Goal: Transaction & Acquisition: Download file/media

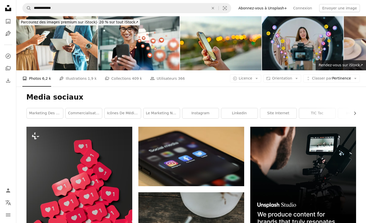
scroll to position [478, 0]
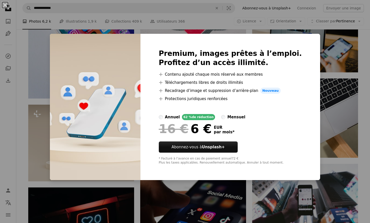
click at [320, 49] on div "An X shape Premium, images prêtes à l’emploi. Profitez d’un accès illimité. A p…" at bounding box center [185, 111] width 370 height 223
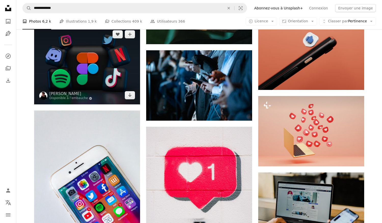
scroll to position [306, 0]
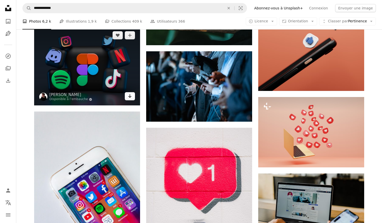
click at [131, 99] on link "Arrow pointing down" at bounding box center [130, 96] width 10 height 8
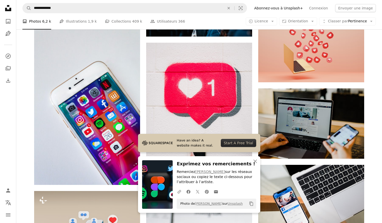
scroll to position [397, 0]
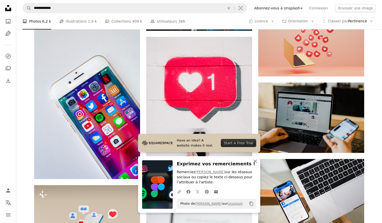
click at [253, 163] on icon "button" at bounding box center [255, 162] width 4 height 4
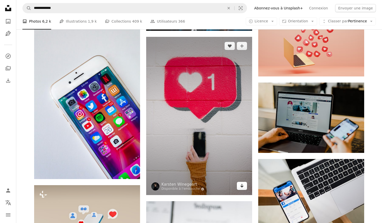
click at [243, 188] on icon "Arrow pointing down" at bounding box center [242, 186] width 4 height 6
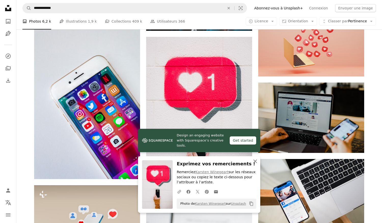
click at [253, 163] on icon "An X shape" at bounding box center [255, 162] width 6 height 6
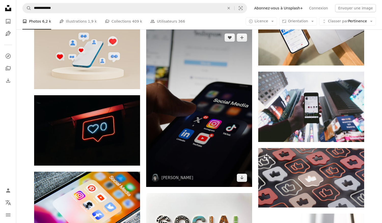
scroll to position [576, 0]
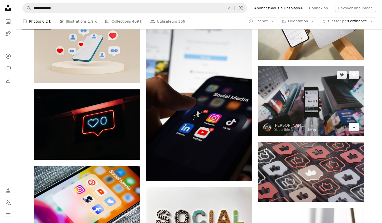
click at [355, 128] on icon "Arrow pointing down" at bounding box center [354, 127] width 4 height 6
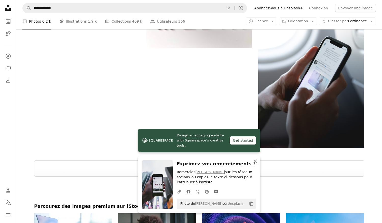
scroll to position [799, 0]
